Goal: Information Seeking & Learning: Learn about a topic

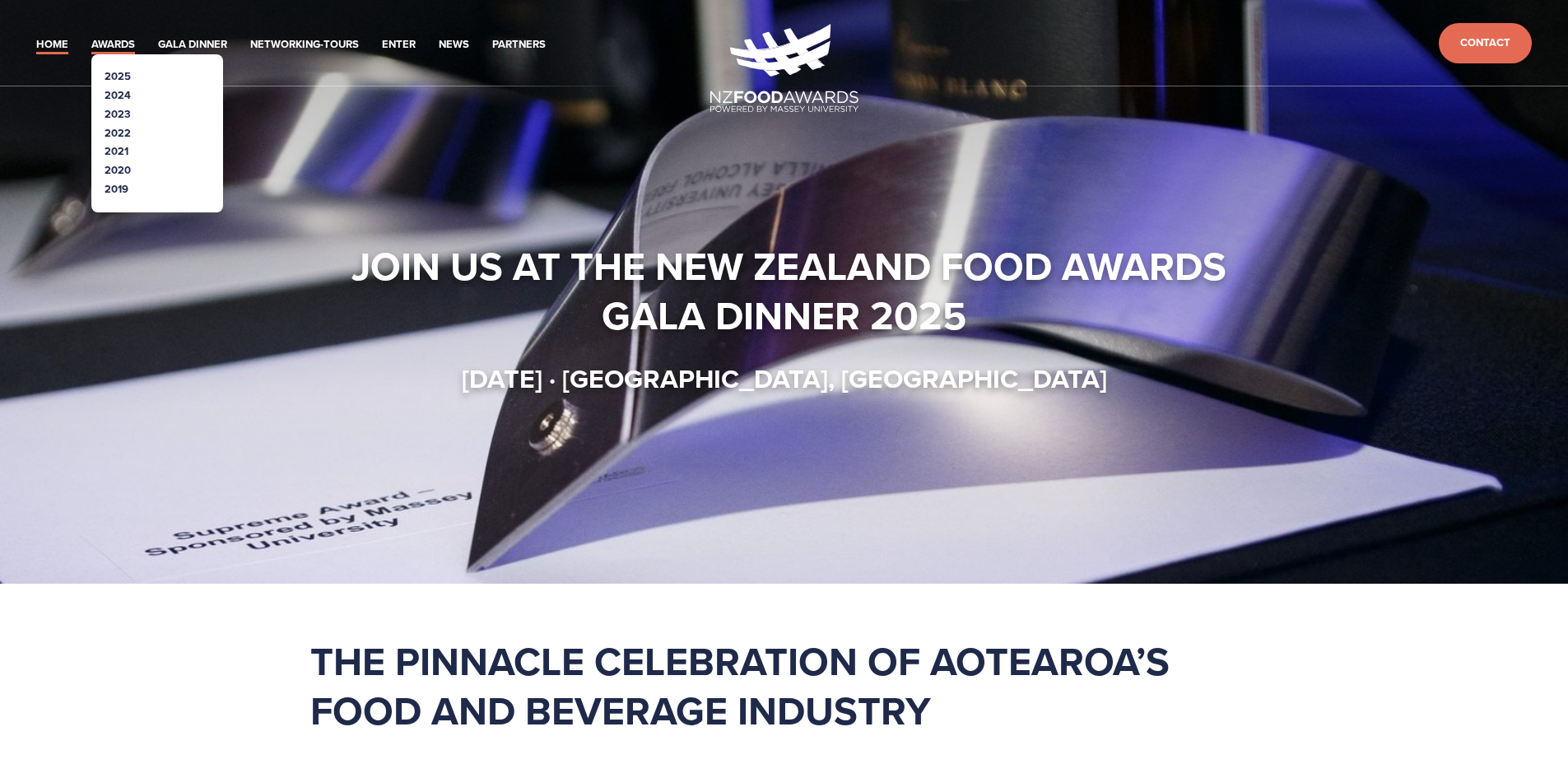
click at [103, 46] on link "Awards" at bounding box center [113, 44] width 43 height 19
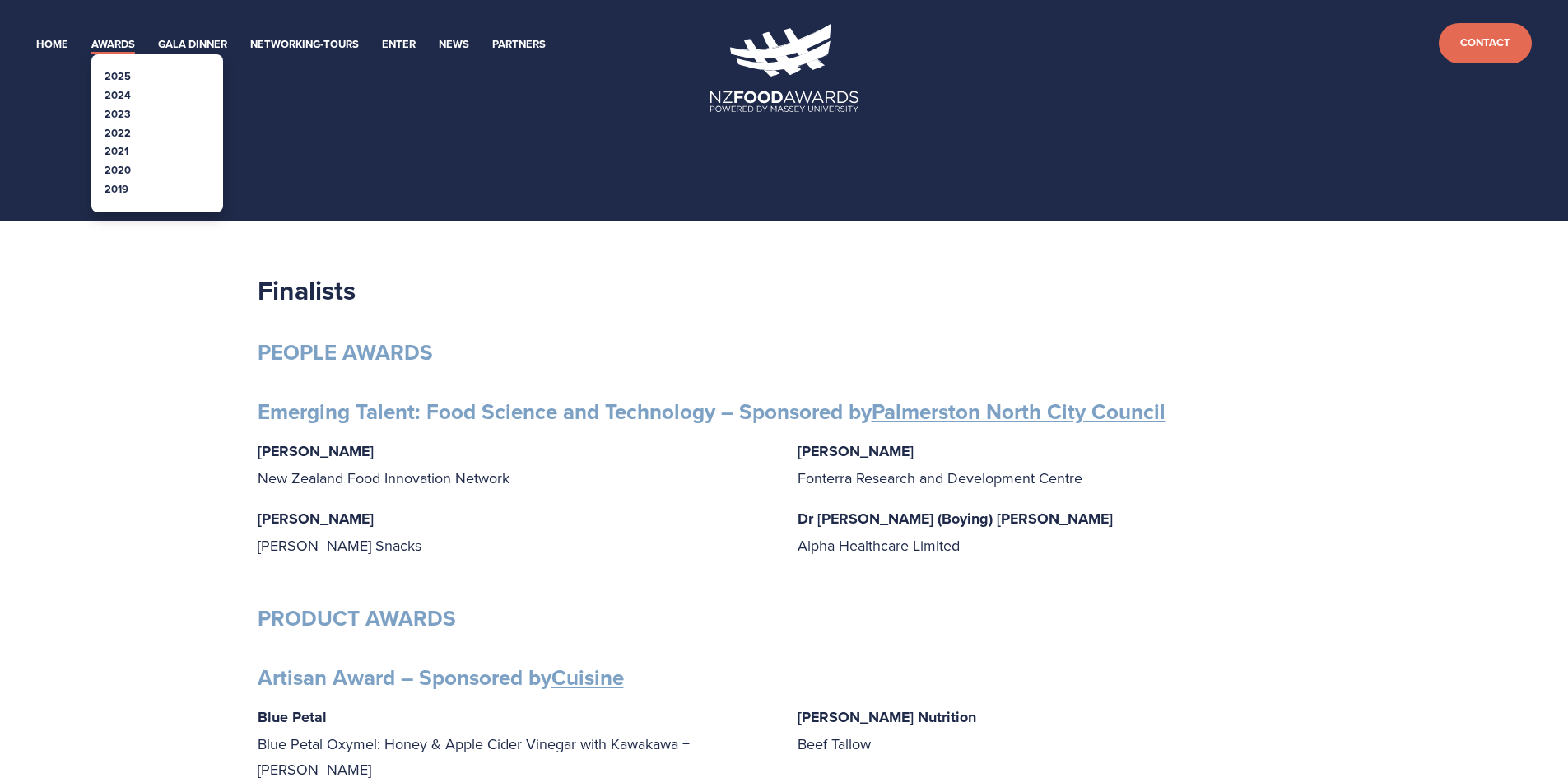
click at [128, 133] on link "2022" at bounding box center [118, 133] width 27 height 16
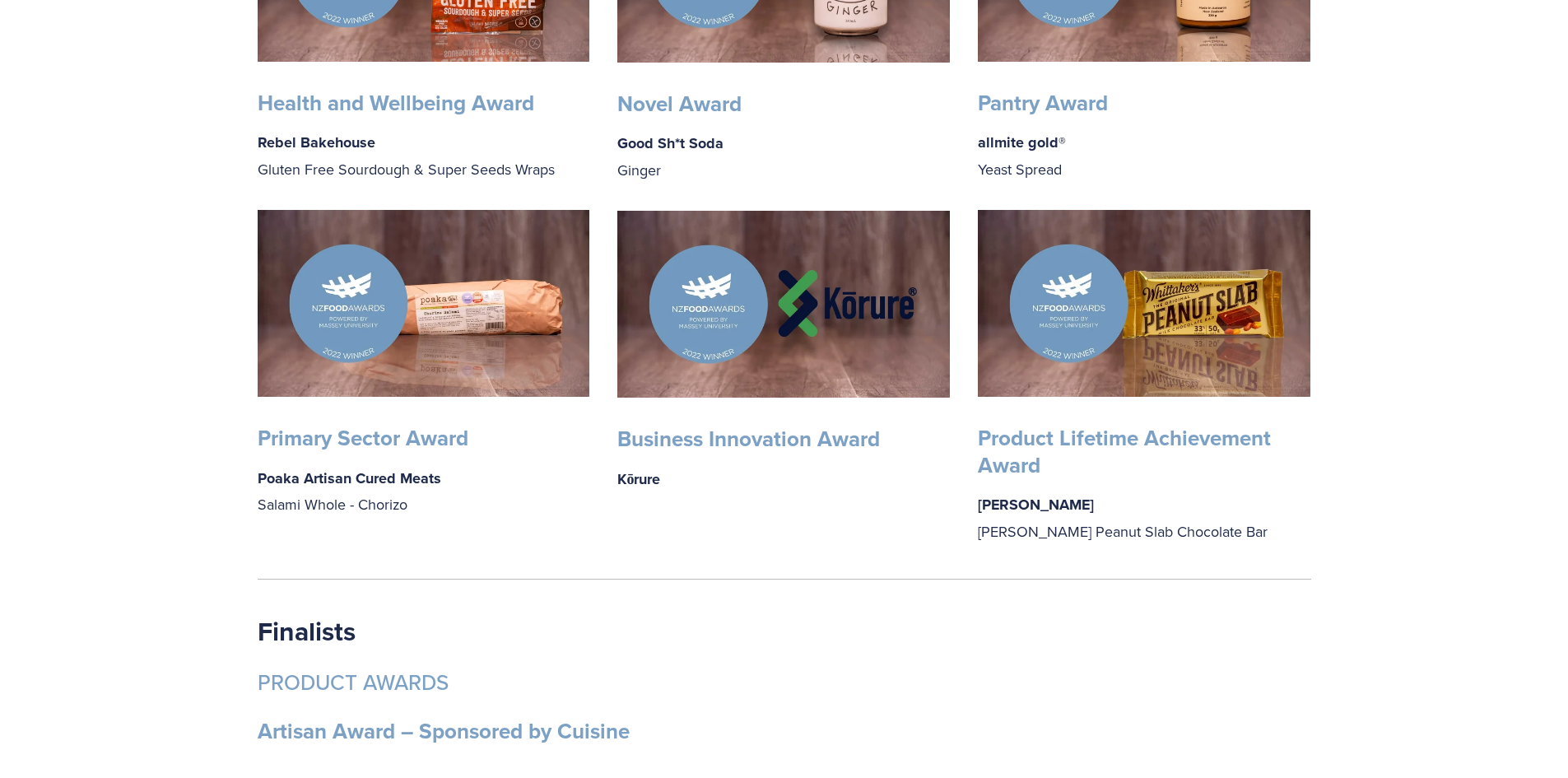
scroll to position [1234, 0]
